Goal: Task Accomplishment & Management: Complete application form

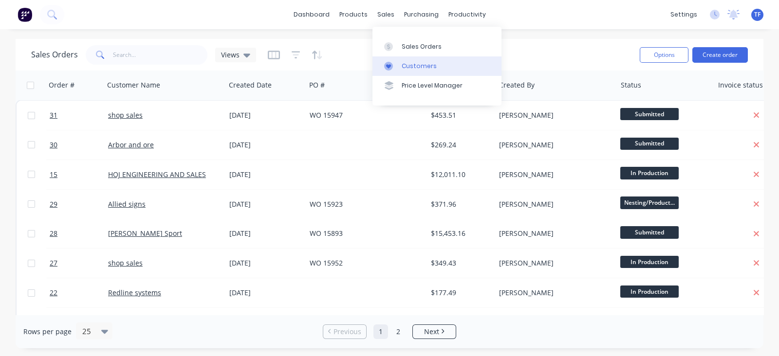
click at [413, 58] on link "Customers" at bounding box center [436, 65] width 129 height 19
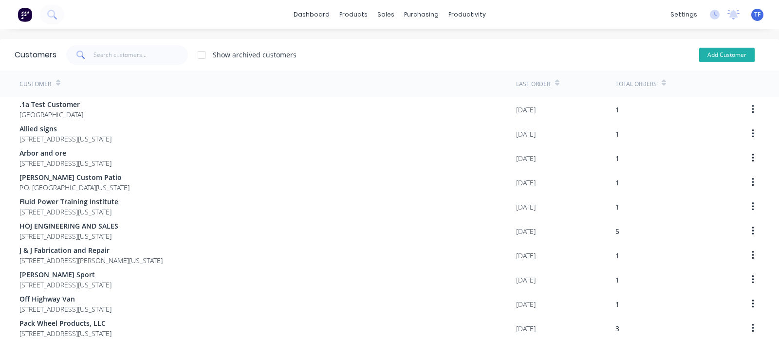
click at [701, 56] on button "Add Customer" at bounding box center [727, 55] width 56 height 15
select select "US"
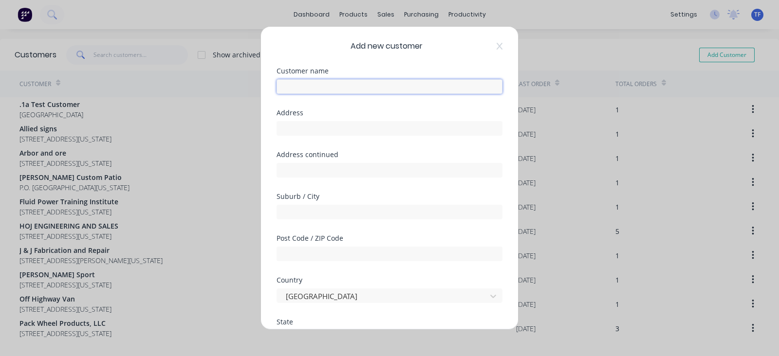
click at [379, 82] on input "text" at bounding box center [390, 86] width 226 height 15
type input "Crown Casters and Handtrucks"
type input "[STREET_ADDRESS]"
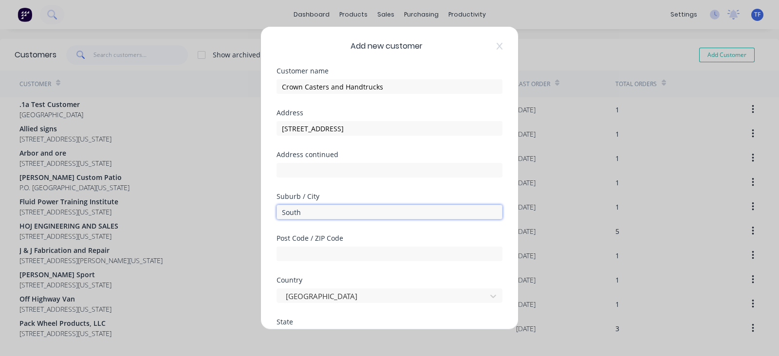
type input "[GEOGRAPHIC_DATA]"
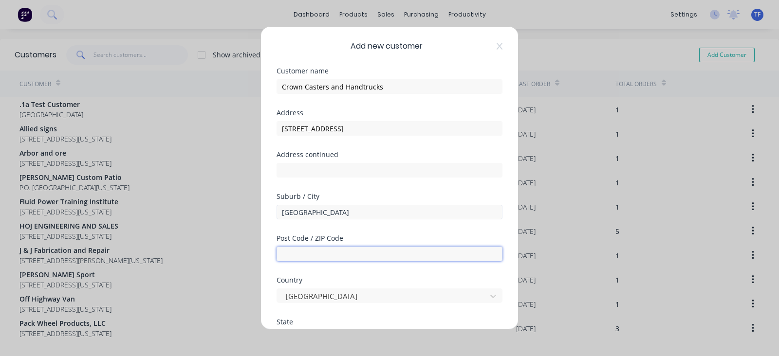
type input "84119"
type input "[PHONE_NUMBER]"
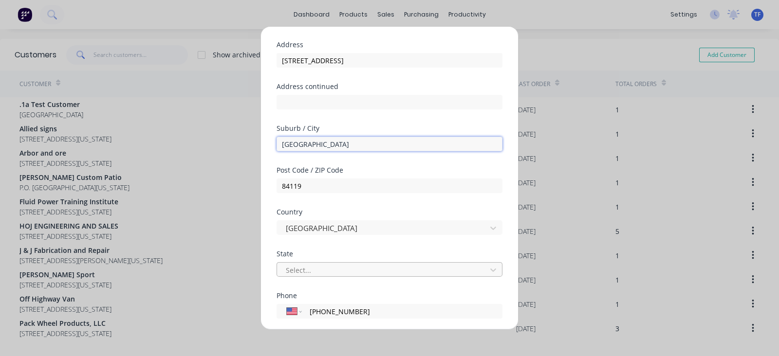
scroll to position [121, 0]
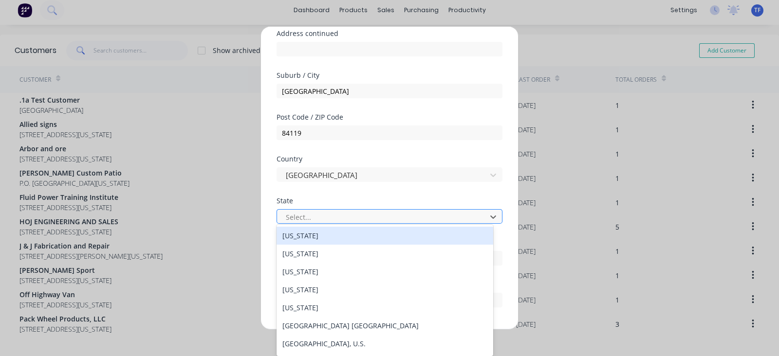
click at [337, 220] on div at bounding box center [383, 217] width 197 height 12
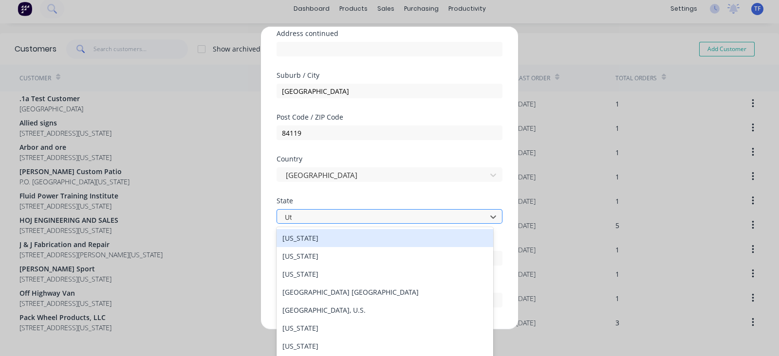
scroll to position [0, 0]
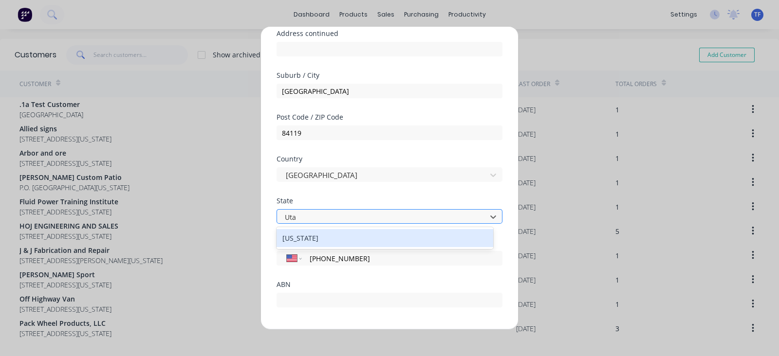
type input "[US_STATE]"
click at [331, 233] on div "[US_STATE]" at bounding box center [385, 238] width 217 height 18
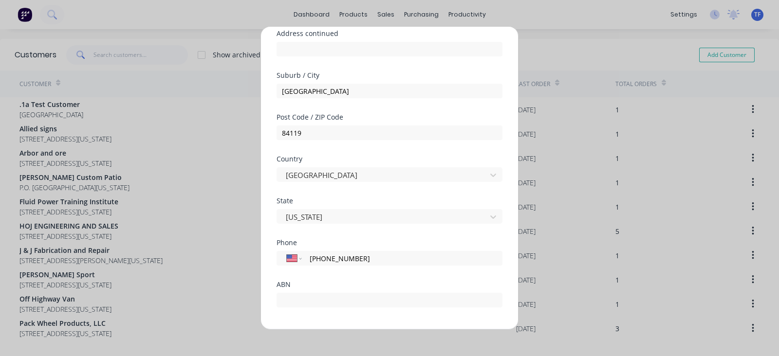
drag, startPoint x: 367, startPoint y: 263, endPoint x: 335, endPoint y: 266, distance: 32.3
click at [307, 267] on div "Phone International [GEOGRAPHIC_DATA] [GEOGRAPHIC_DATA] [GEOGRAPHIC_DATA] [GEOG…" at bounding box center [390, 261] width 226 height 42
click at [363, 261] on input "[PHONE_NUMBER]" at bounding box center [401, 258] width 184 height 11
type input "1"
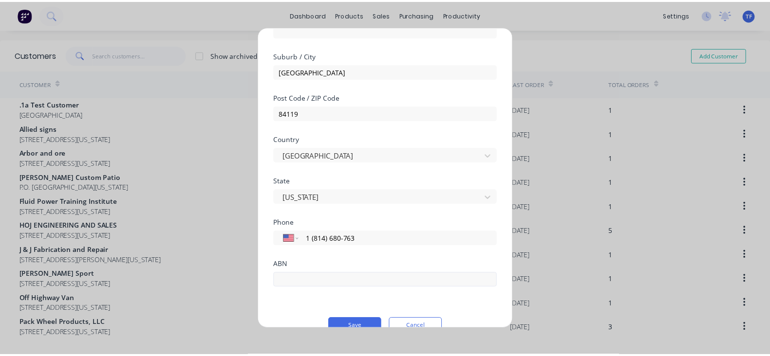
scroll to position [159, 0]
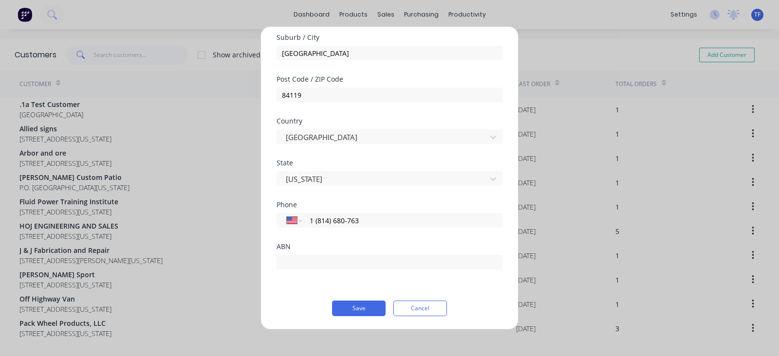
click at [357, 304] on button "Save" at bounding box center [359, 309] width 54 height 16
click at [367, 226] on div "International [GEOGRAPHIC_DATA] [GEOGRAPHIC_DATA] [GEOGRAPHIC_DATA] [GEOGRAPHIC…" at bounding box center [390, 220] width 226 height 15
click at [328, 225] on input "1 (814) 680-763" at bounding box center [401, 220] width 184 height 11
type input "1 (816) 807-63"
select select "TT"
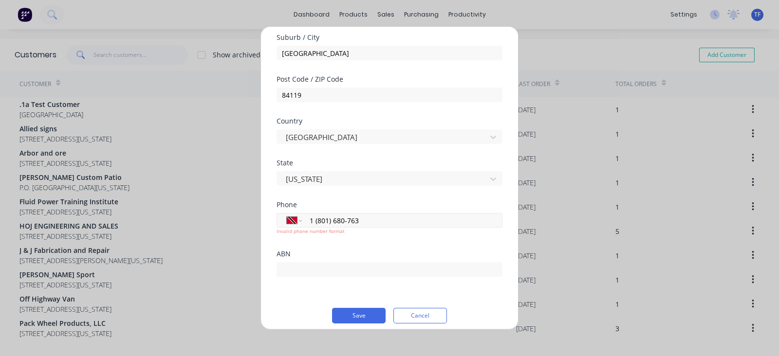
click at [342, 223] on input "1 (801) 680-763" at bounding box center [401, 220] width 184 height 11
drag, startPoint x: 360, startPoint y: 221, endPoint x: 335, endPoint y: 223, distance: 25.8
click at [335, 223] on input "1 (801) 680-763" at bounding box center [401, 220] width 184 height 11
type input "1 (801) 468-076"
select select "US"
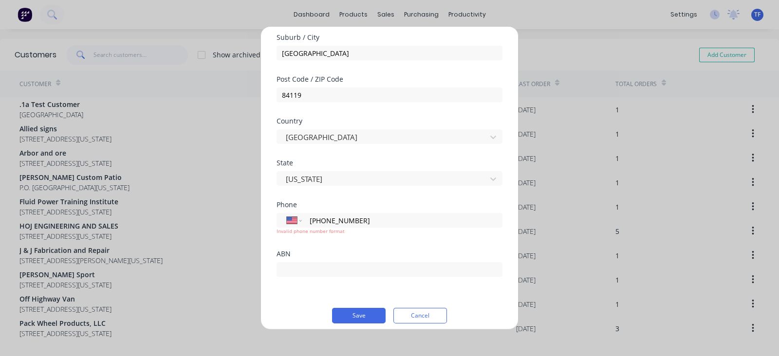
type input "[PHONE_NUMBER]"
click at [355, 252] on div "ABN" at bounding box center [390, 254] width 226 height 7
click at [354, 313] on button "Save" at bounding box center [359, 316] width 54 height 16
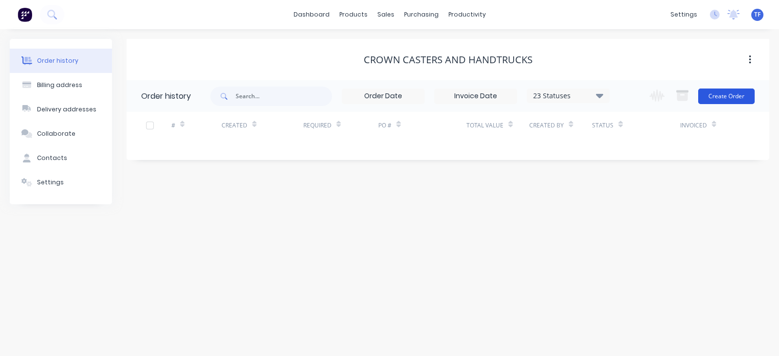
click at [720, 93] on button "Create Order" at bounding box center [726, 97] width 56 height 16
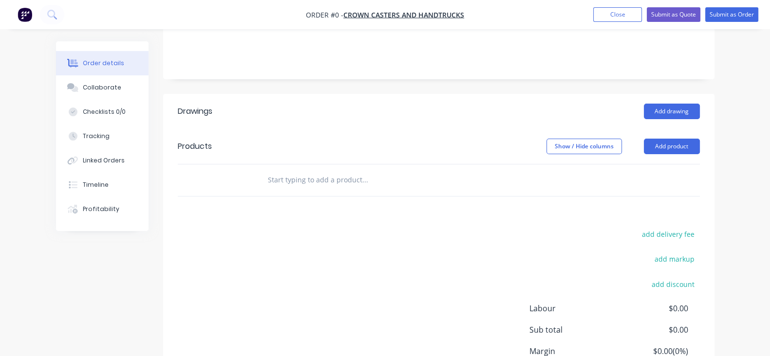
scroll to position [183, 0]
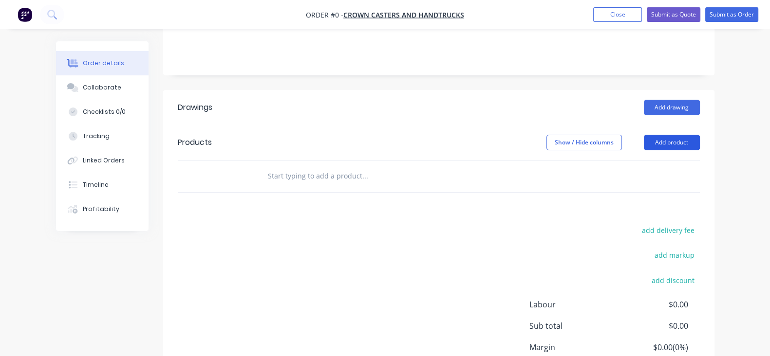
click at [700, 146] on button "Add product" at bounding box center [672, 143] width 56 height 16
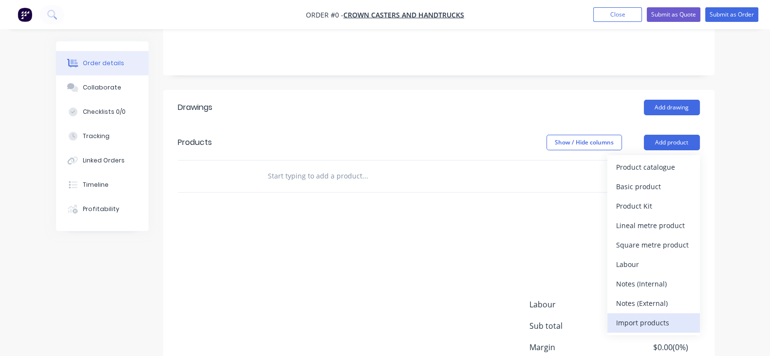
click at [691, 319] on div "Import products" at bounding box center [653, 323] width 75 height 14
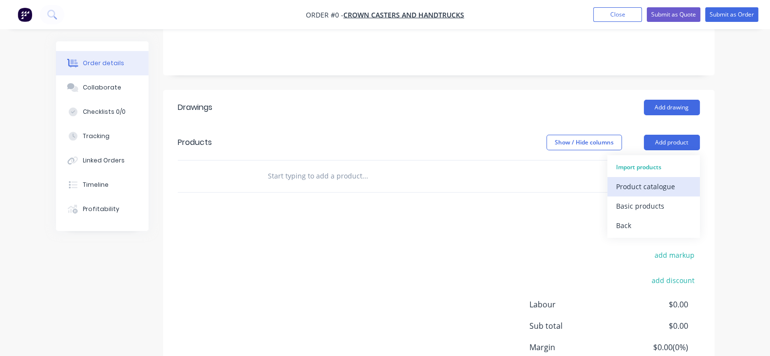
click at [670, 193] on button "Product catalogue" at bounding box center [653, 186] width 93 height 19
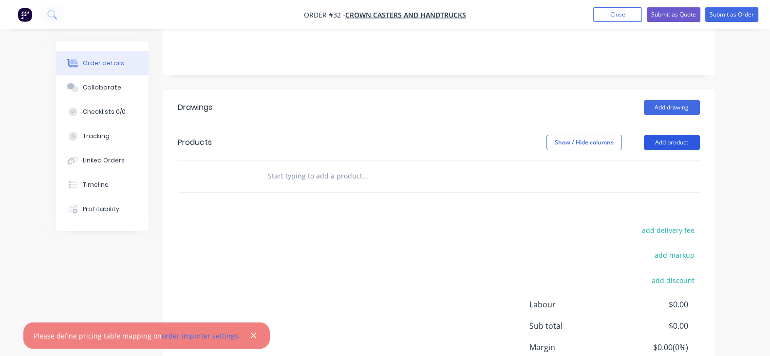
click at [700, 147] on button "Add product" at bounding box center [672, 143] width 56 height 16
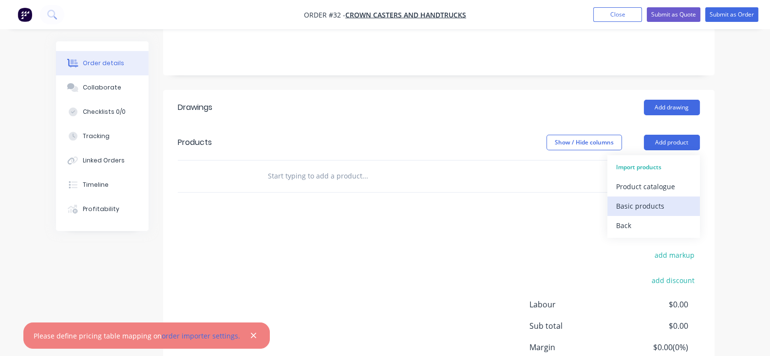
click at [691, 211] on div "Basic products" at bounding box center [653, 206] width 75 height 14
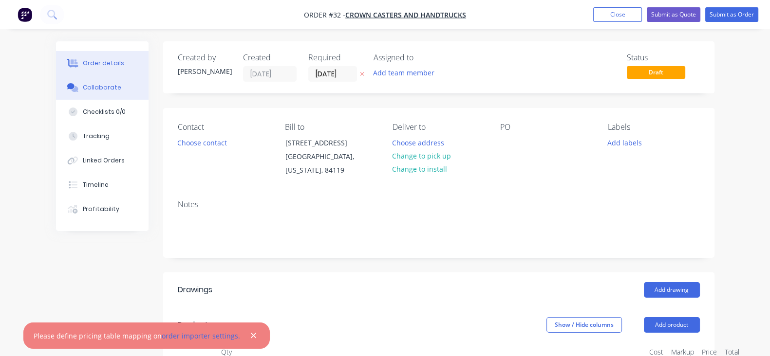
click at [83, 90] on div "Collaborate" at bounding box center [102, 87] width 38 height 9
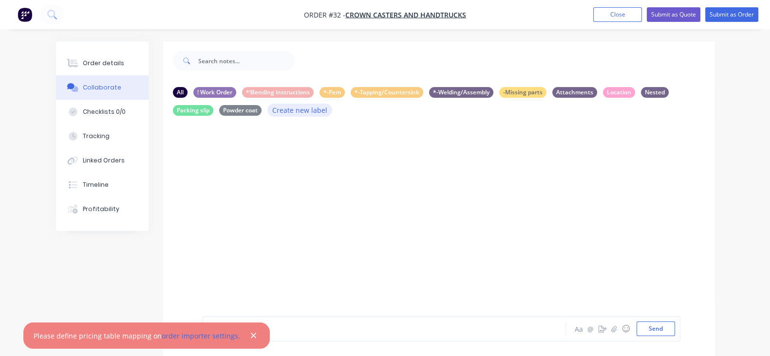
click at [267, 108] on button "Create new label" at bounding box center [299, 110] width 65 height 13
click at [494, 230] on div at bounding box center [438, 228] width 551 height 209
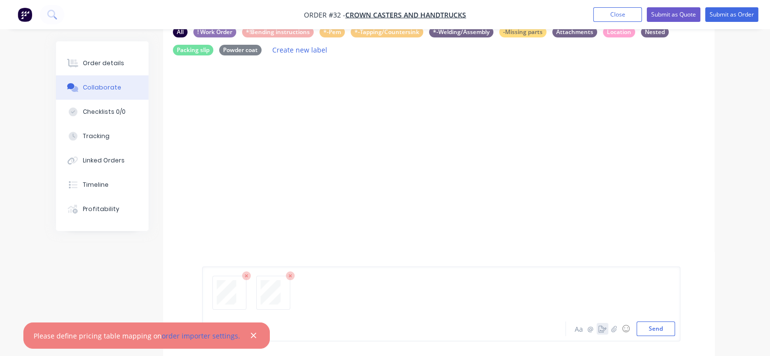
drag, startPoint x: 705, startPoint y: 336, endPoint x: 652, endPoint y: 327, distance: 52.9
click at [675, 336] on button "Send" at bounding box center [655, 329] width 38 height 15
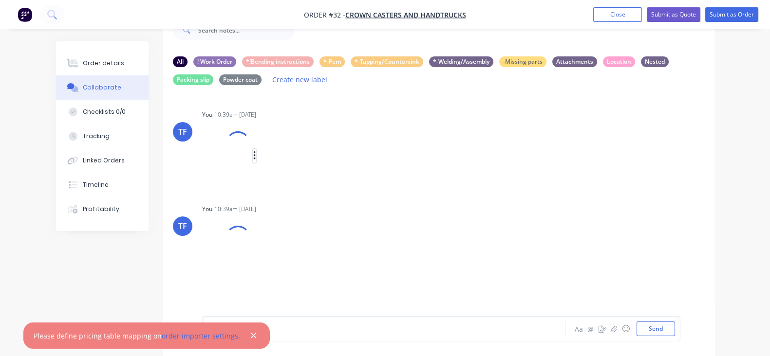
click at [209, 154] on div "Labels Download Delete" at bounding box center [278, 155] width 153 height 65
click at [279, 164] on icon "button" at bounding box center [280, 167] width 3 height 11
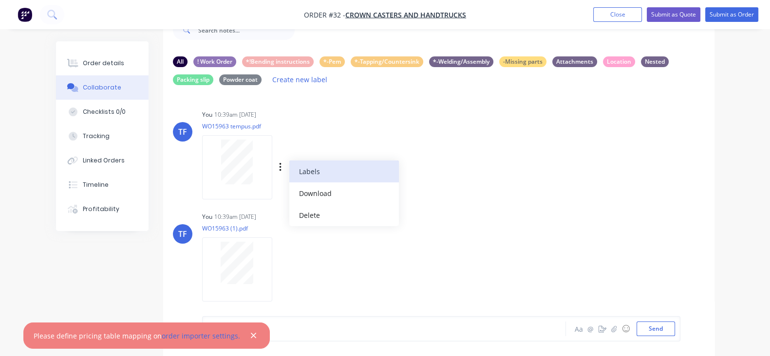
click at [289, 169] on button "Labels" at bounding box center [344, 172] width 110 height 22
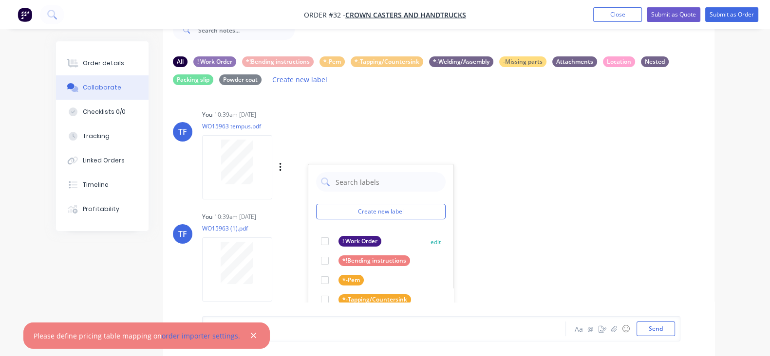
drag, startPoint x: 279, startPoint y: 234, endPoint x: 279, endPoint y: 242, distance: 8.3
click at [315, 235] on div at bounding box center [324, 241] width 19 height 19
click at [276, 264] on div "Labels Download Delete" at bounding box center [331, 270] width 110 height 14
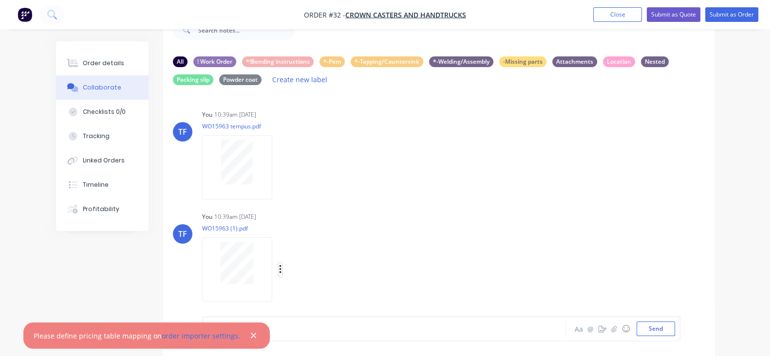
click at [279, 269] on icon "button" at bounding box center [280, 269] width 2 height 9
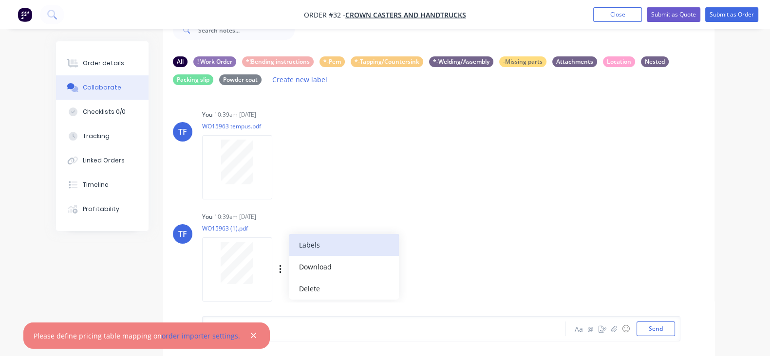
click at [289, 249] on button "Labels" at bounding box center [344, 245] width 110 height 22
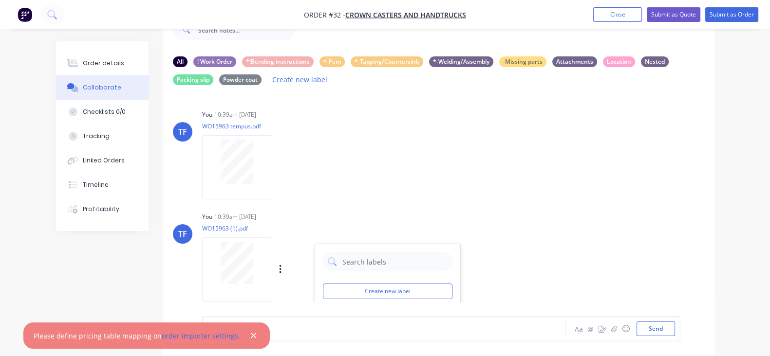
scroll to position [60, 0]
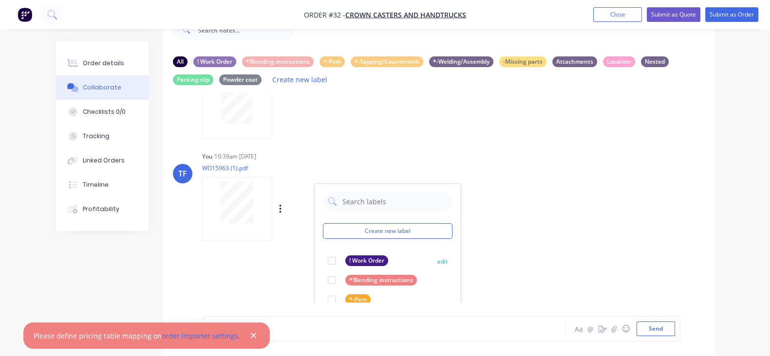
click at [328, 261] on div "! Work Order" at bounding box center [358, 261] width 60 height 11
click at [475, 257] on div "TF You 10:39am [DATE] WO15963 tempus.pdf Labels Download Delete TF You 10:39am …" at bounding box center [438, 197] width 551 height 209
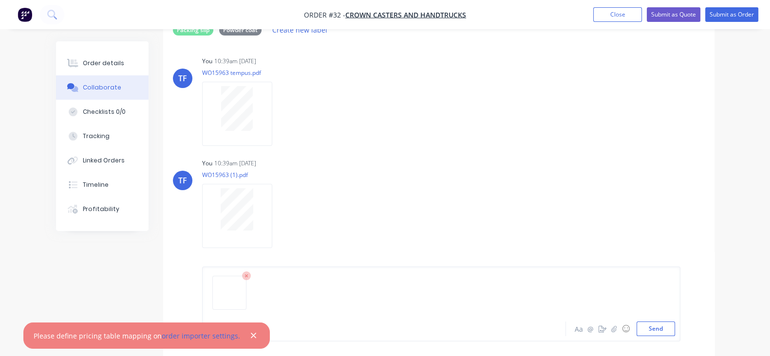
drag, startPoint x: 708, startPoint y: 322, endPoint x: 618, endPoint y: 310, distance: 90.5
click at [675, 322] on button "Send" at bounding box center [655, 329] width 38 height 15
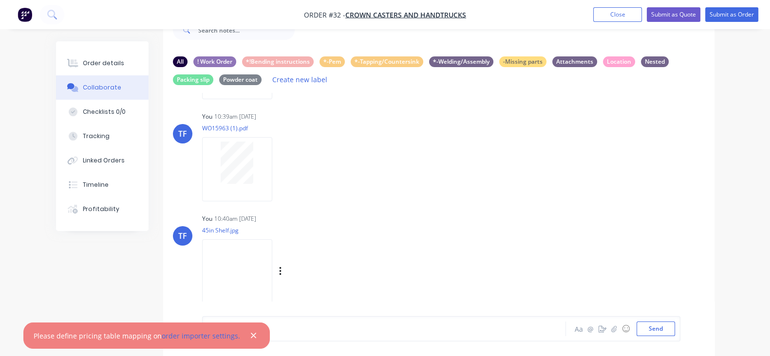
scroll to position [106, 0]
click at [279, 262] on icon "button" at bounding box center [280, 266] width 3 height 11
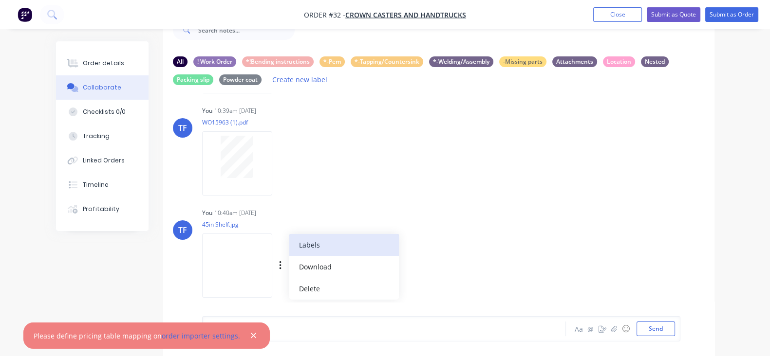
click at [289, 249] on button "Labels" at bounding box center [344, 245] width 110 height 22
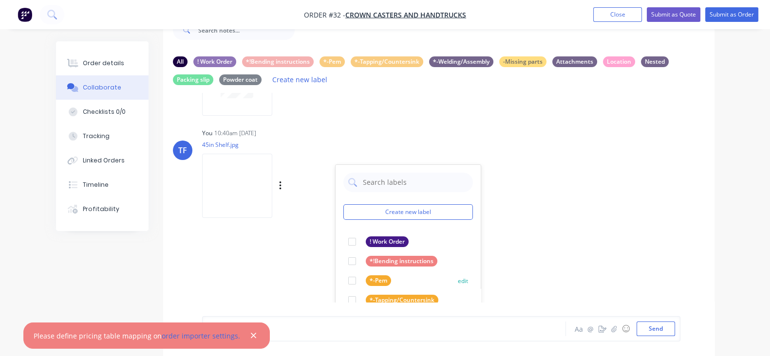
scroll to position [228, 0]
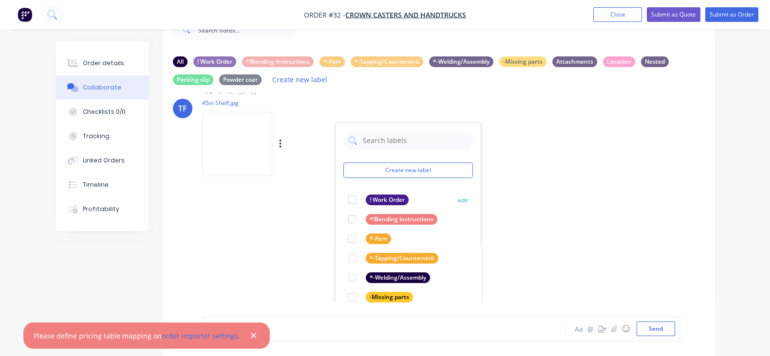
click at [342, 216] on div at bounding box center [351, 219] width 19 height 19
click at [491, 222] on div "TF You 10:39am [DATE] WO15963 tempus.pdf Labels Download Delete TF You 10:39am …" at bounding box center [438, 197] width 551 height 209
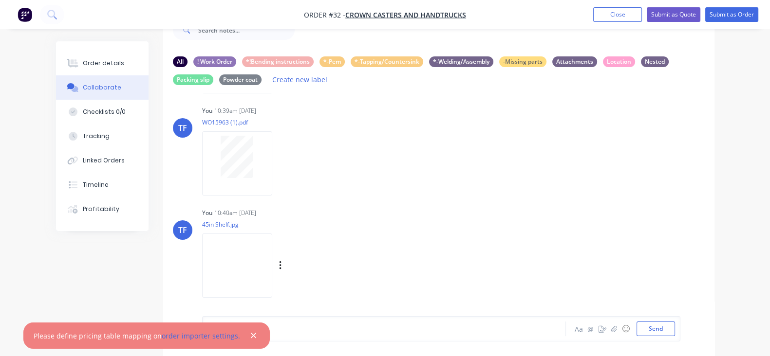
scroll to position [106, 0]
click at [83, 59] on div "Order details" at bounding box center [103, 63] width 41 height 9
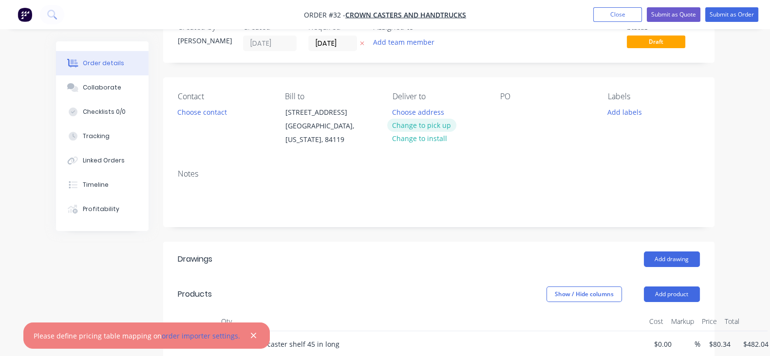
click at [419, 128] on button "Change to pick up" at bounding box center [421, 125] width 69 height 13
click at [525, 113] on div "PO" at bounding box center [546, 119] width 92 height 55
click at [516, 108] on div at bounding box center [508, 112] width 16 height 14
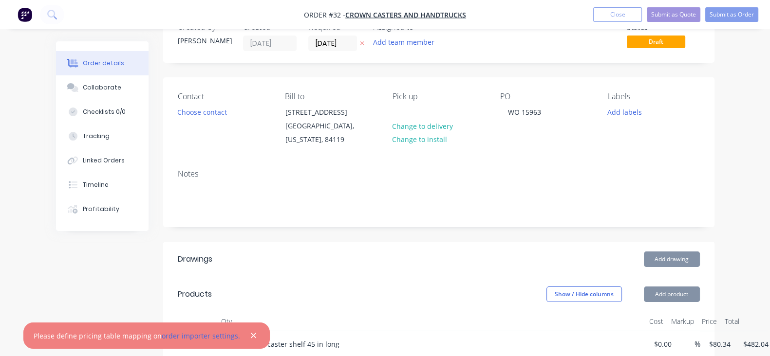
click at [521, 135] on div "PO WO 15963" at bounding box center [546, 119] width 92 height 55
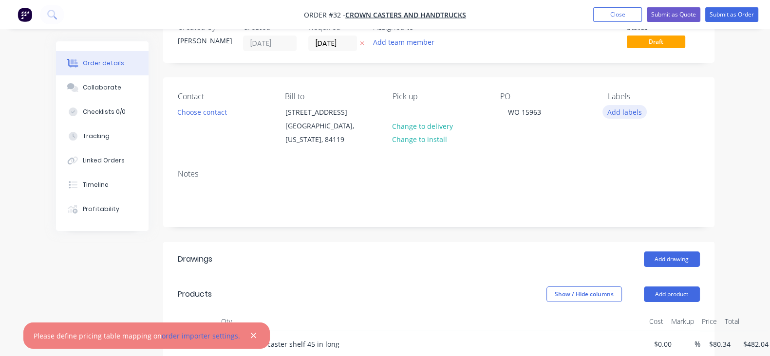
click at [647, 117] on button "Add labels" at bounding box center [624, 111] width 45 height 13
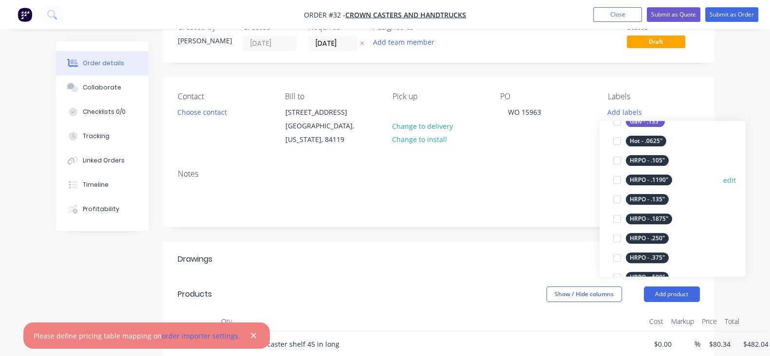
drag, startPoint x: 616, startPoint y: 180, endPoint x: 647, endPoint y: 201, distance: 36.7
click at [617, 180] on div at bounding box center [616, 179] width 19 height 19
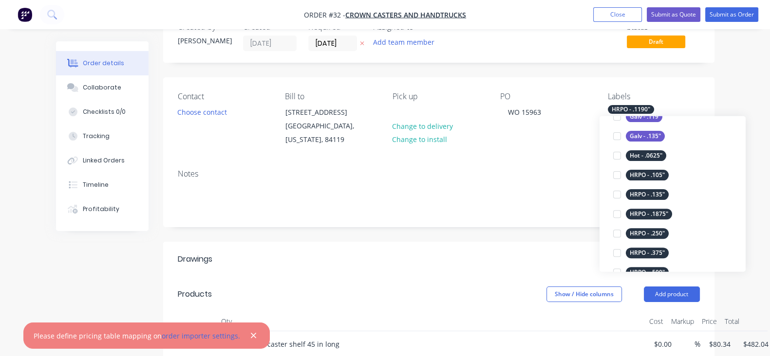
scroll to position [19, 0]
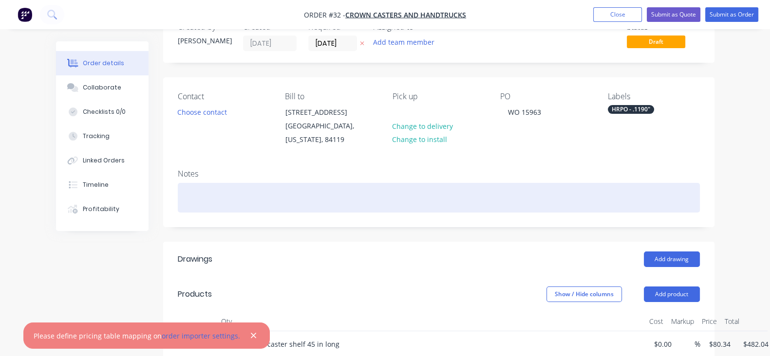
click at [567, 193] on div at bounding box center [439, 198] width 522 height 30
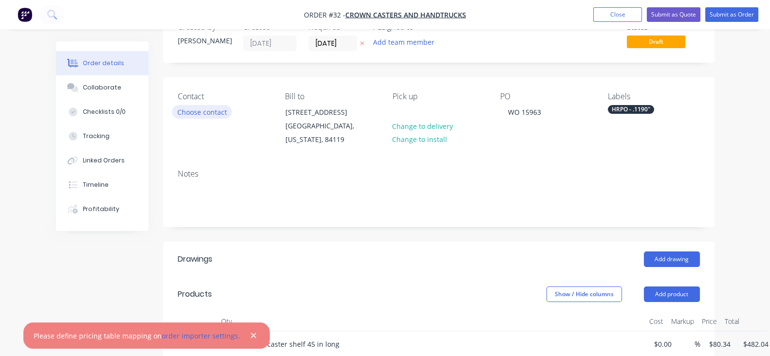
click at [172, 111] on button "Choose contact" at bounding box center [202, 111] width 60 height 13
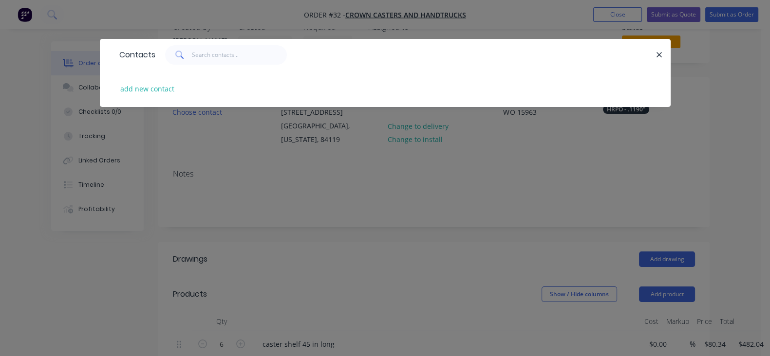
click at [239, 213] on div "Contacts add new contact" at bounding box center [385, 178] width 770 height 356
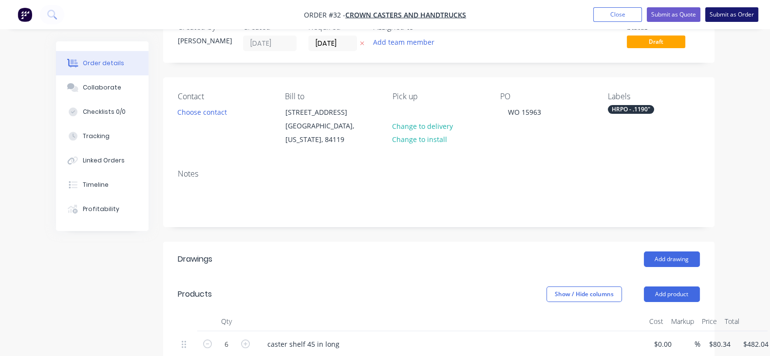
click at [726, 16] on button "Submit as Order" at bounding box center [731, 14] width 53 height 15
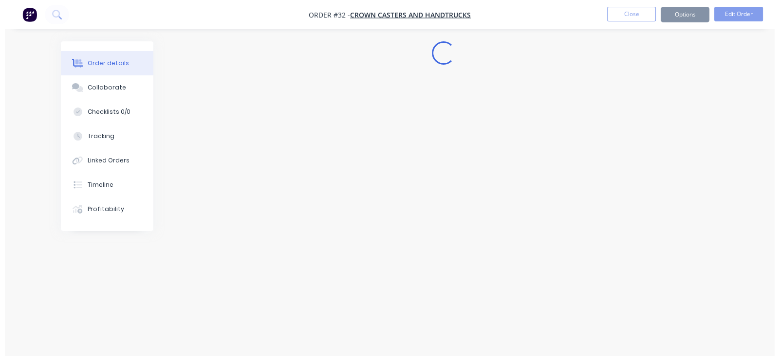
scroll to position [0, 0]
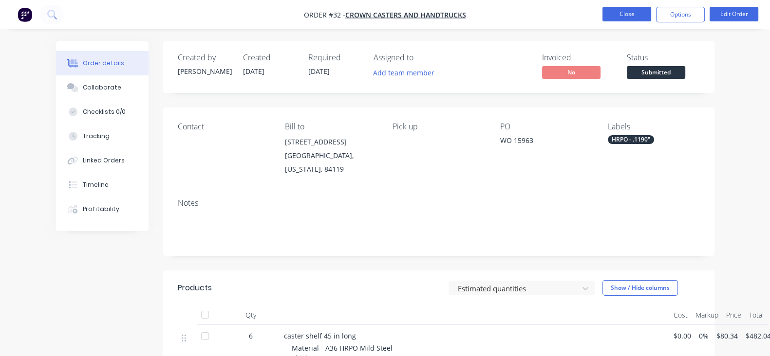
click at [621, 8] on button "Close" at bounding box center [626, 14] width 49 height 15
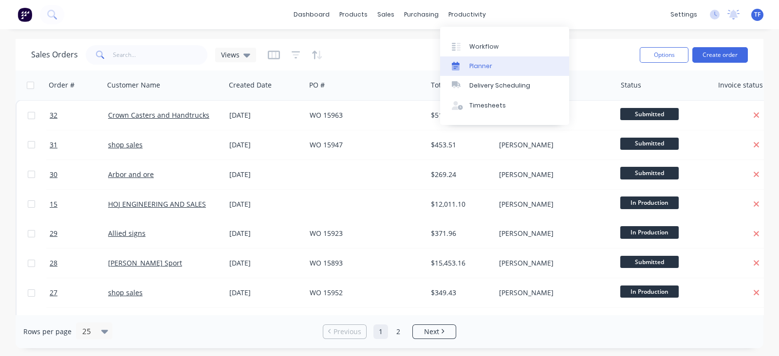
click at [488, 69] on div "Planner" at bounding box center [480, 66] width 23 height 9
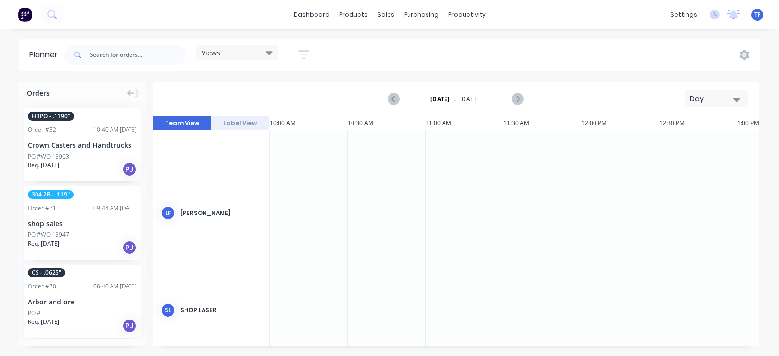
scroll to position [0, 1558]
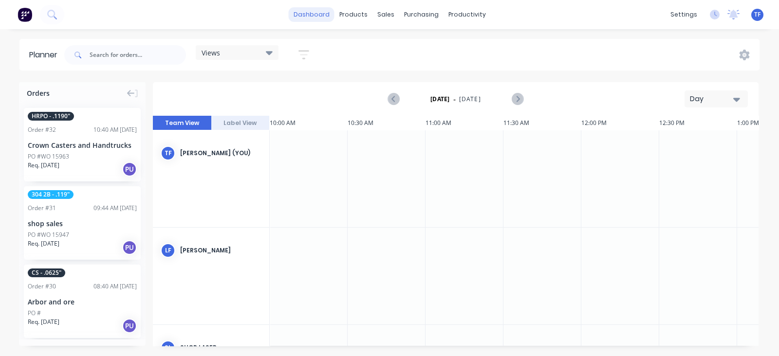
click at [319, 13] on link "dashboard" at bounding box center [312, 14] width 46 height 15
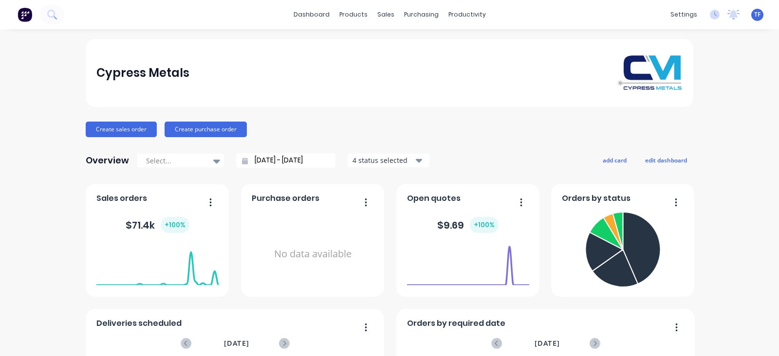
click at [357, 158] on div "4 status selected" at bounding box center [383, 160] width 61 height 10
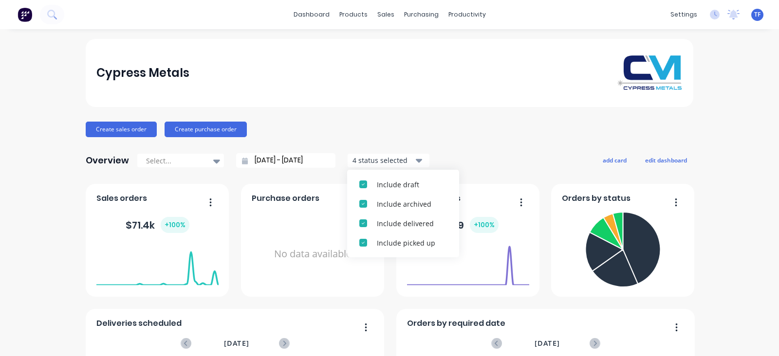
click at [357, 158] on div "4 status selected" at bounding box center [383, 160] width 61 height 10
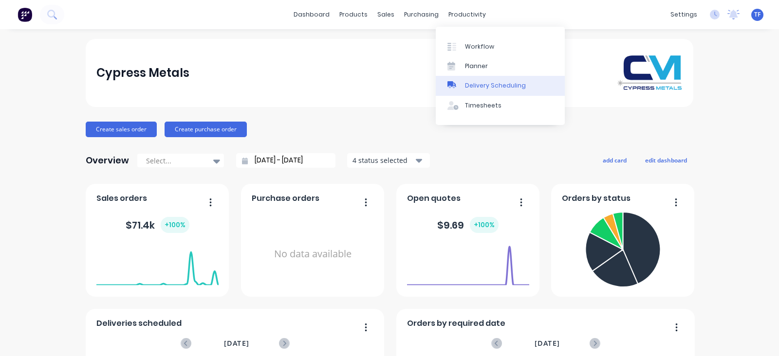
click at [461, 81] on div at bounding box center [454, 85] width 15 height 9
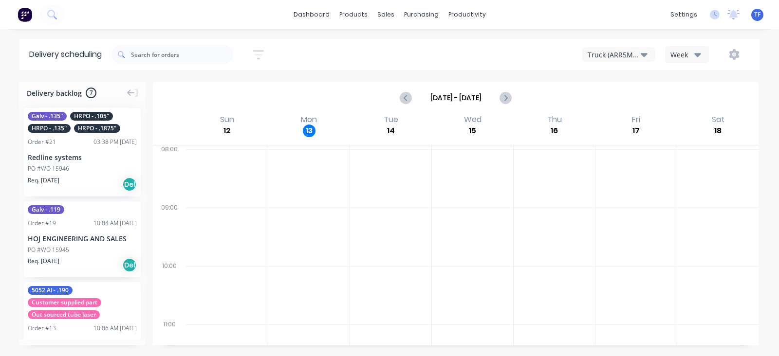
click at [630, 57] on div "Truck (ARR5MM)" at bounding box center [614, 55] width 53 height 10
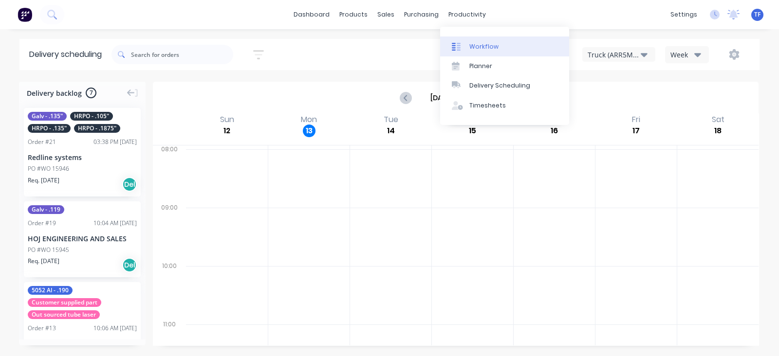
click at [471, 45] on div "Workflow" at bounding box center [483, 46] width 29 height 9
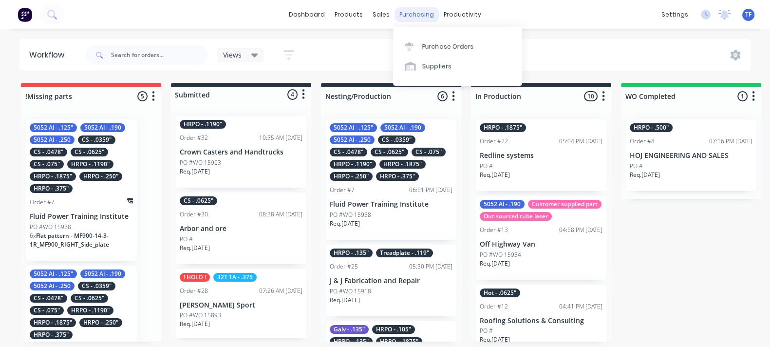
click at [414, 18] on div "purchasing" at bounding box center [416, 14] width 44 height 15
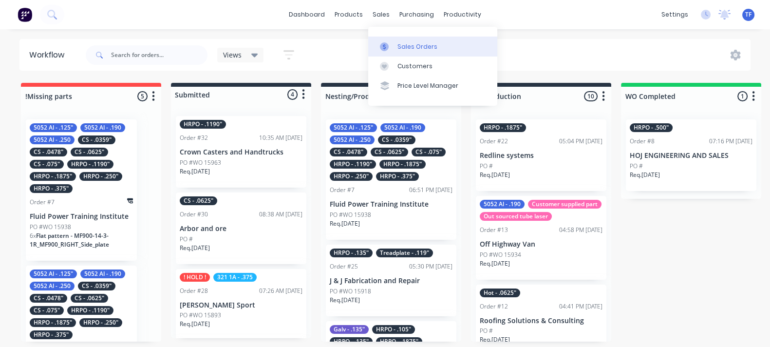
click at [399, 44] on div "Sales Orders" at bounding box center [417, 46] width 40 height 9
